Goal: Navigation & Orientation: Find specific page/section

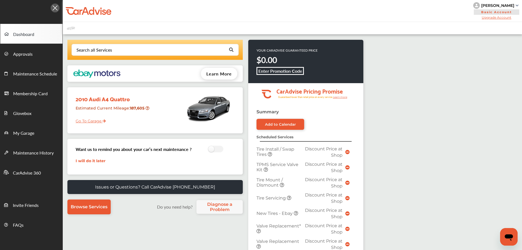
click at [87, 123] on link "Go To Garage" at bounding box center [89, 119] width 34 height 10
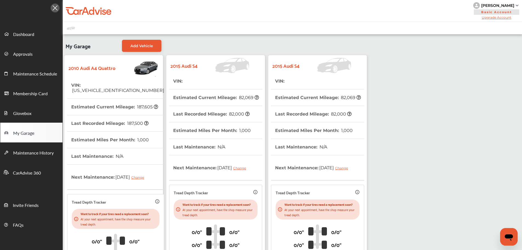
click at [130, 90] on th "VIN : [US_VEHICLE_IDENTIFICATION_NUMBER]" at bounding box center [117, 87] width 93 height 21
click at [40, 27] on link "Dashboard" at bounding box center [31, 34] width 62 height 20
